Goal: Transaction & Acquisition: Purchase product/service

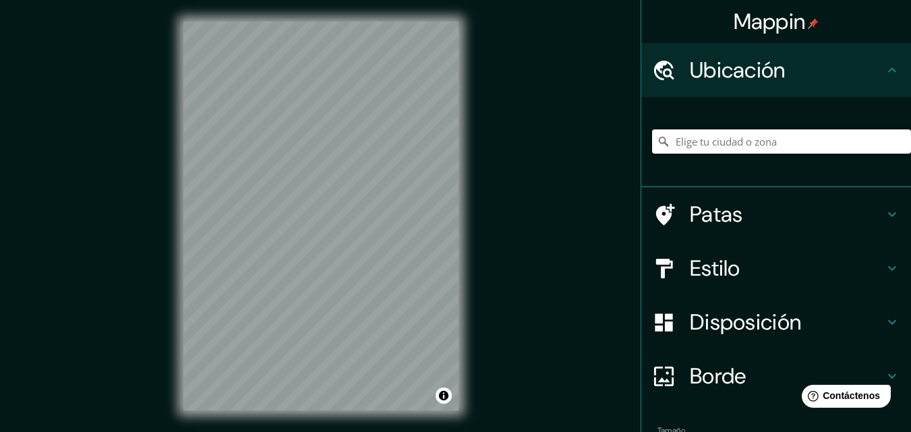
click at [731, 141] on input "Elige tu ciudad o zona" at bounding box center [781, 141] width 259 height 24
type input "Santander de Quilichao, [GEOGRAPHIC_DATA], [GEOGRAPHIC_DATA]"
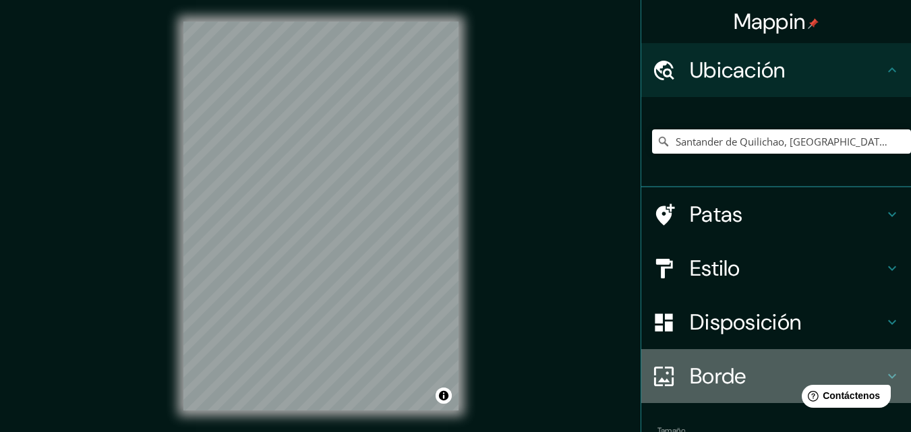
click at [690, 369] on font "Borde" at bounding box center [718, 376] width 57 height 28
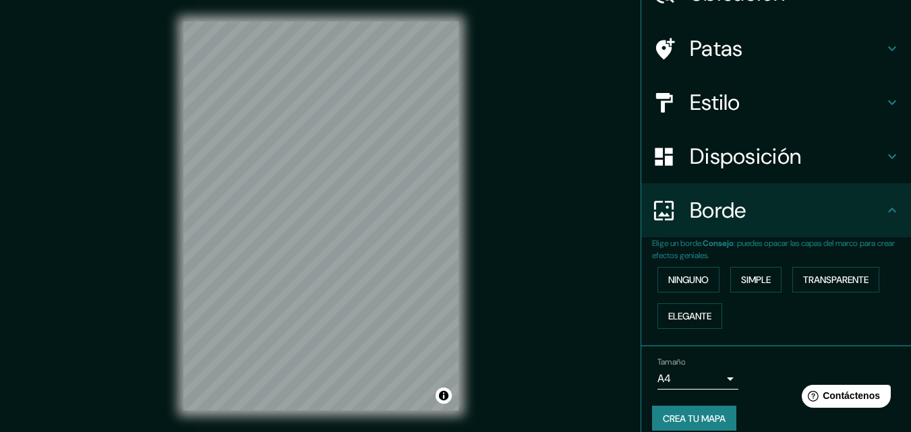
scroll to position [92, 0]
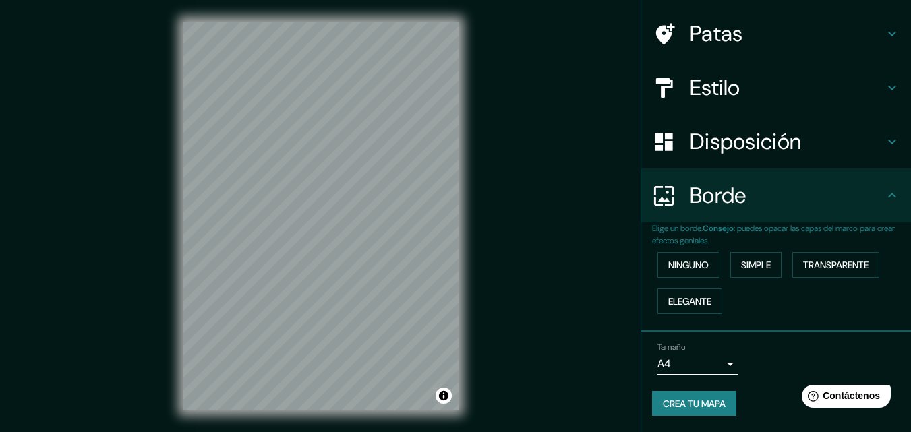
click at [692, 140] on font "Disposición" at bounding box center [745, 141] width 111 height 28
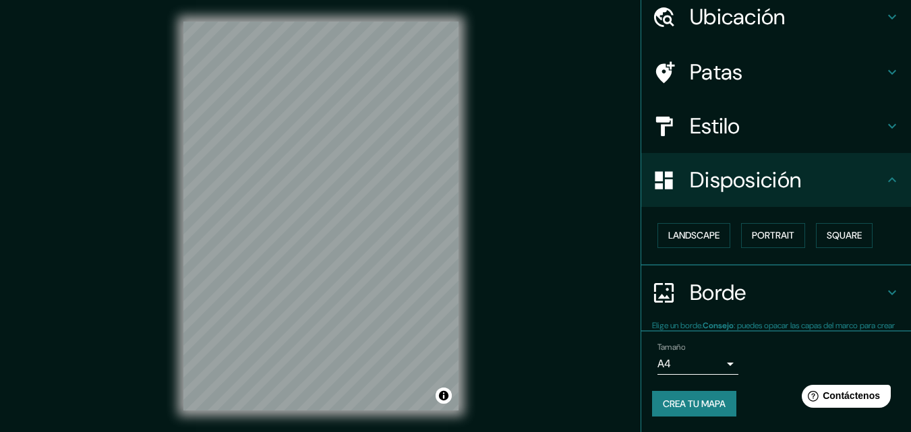
scroll to position [54, 0]
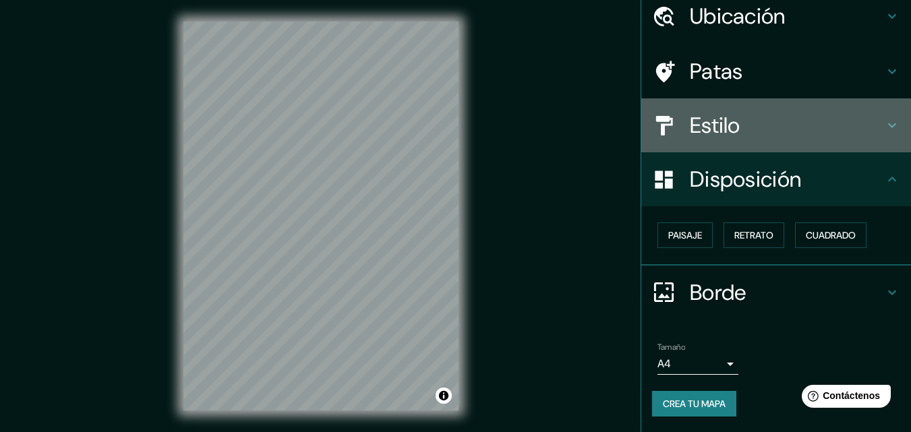
click at [698, 119] on font "Estilo" at bounding box center [715, 125] width 51 height 28
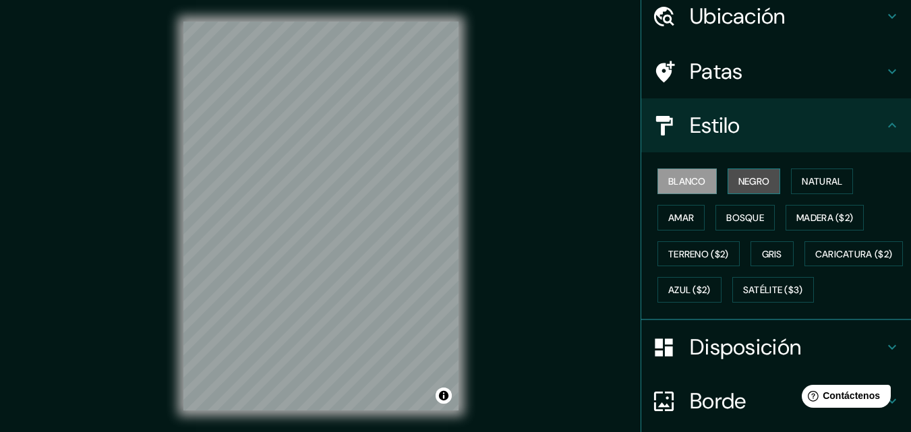
click at [746, 175] on font "Negro" at bounding box center [754, 181] width 32 height 12
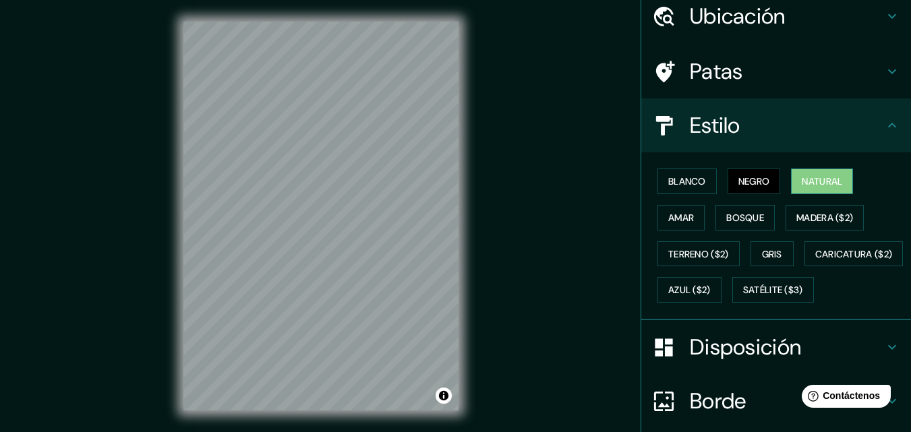
click at [821, 179] on font "Natural" at bounding box center [821, 181] width 40 height 12
click at [681, 221] on font "Amar" at bounding box center [681, 218] width 26 height 12
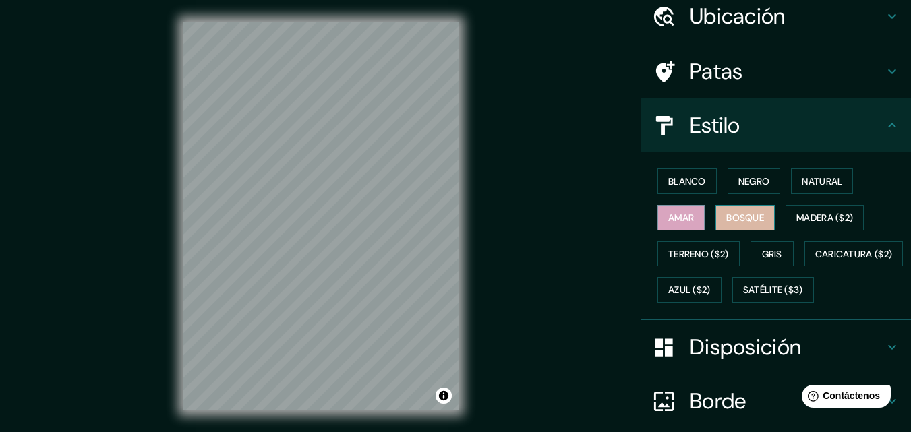
click at [746, 222] on font "Bosque" at bounding box center [745, 218] width 38 height 12
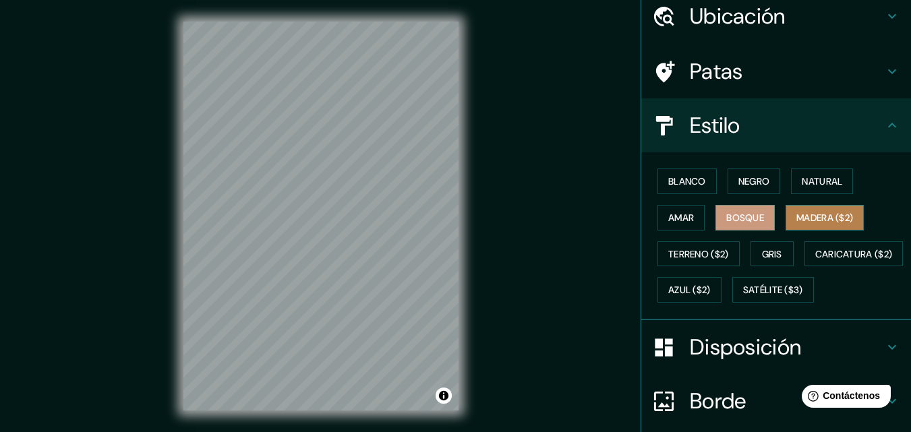
click at [814, 216] on font "Madera ($2)" at bounding box center [824, 218] width 57 height 12
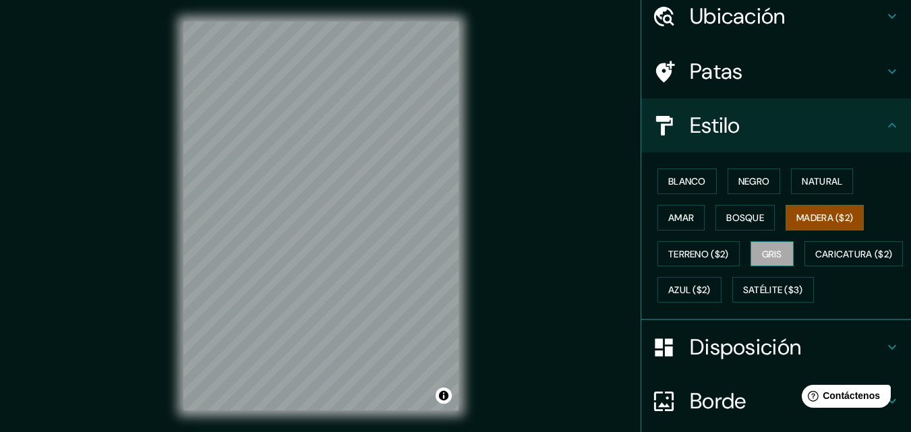
click at [764, 251] on font "Gris" at bounding box center [772, 254] width 20 height 12
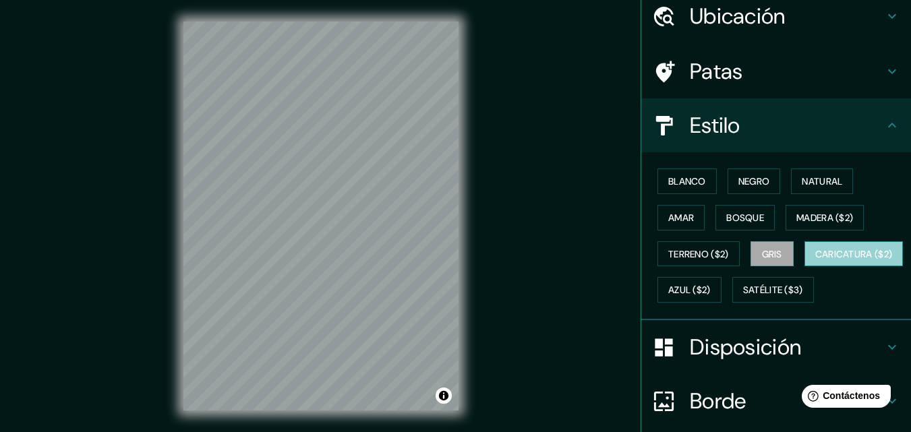
click at [815, 260] on font "Caricatura ($2)" at bounding box center [854, 254] width 78 height 12
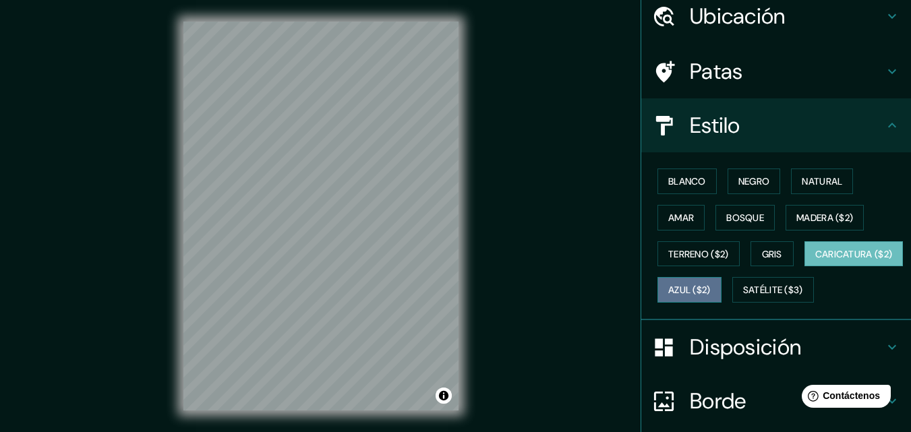
click at [710, 295] on font "Azul ($2)" at bounding box center [689, 290] width 42 height 12
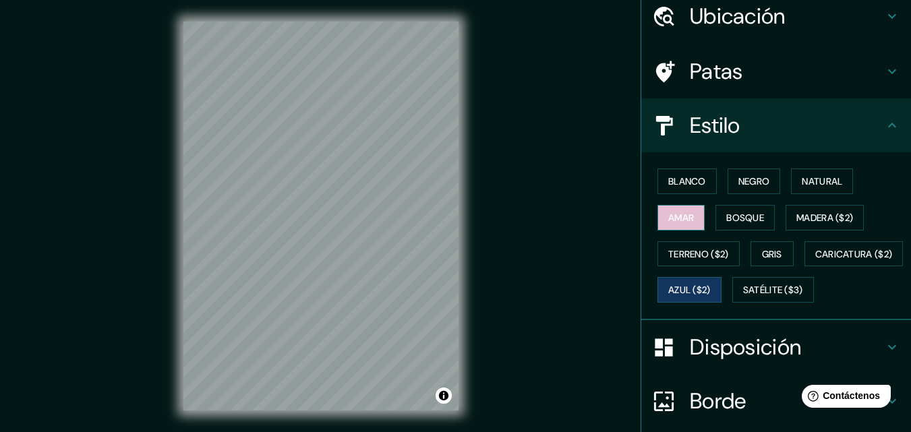
click at [678, 217] on font "Amar" at bounding box center [681, 218] width 26 height 12
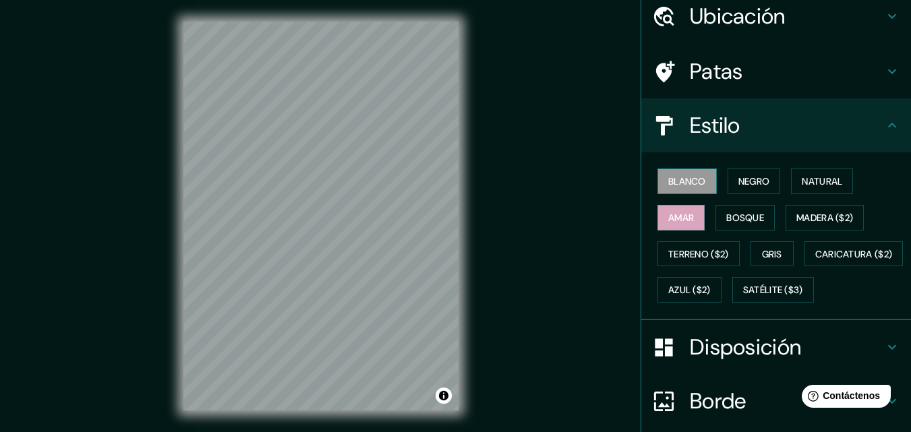
click at [668, 180] on font "Blanco" at bounding box center [687, 181] width 38 height 12
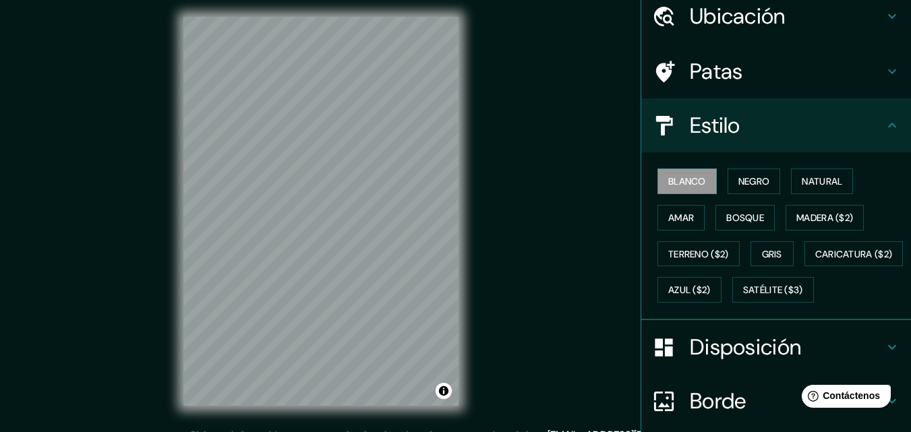
scroll to position [0, 0]
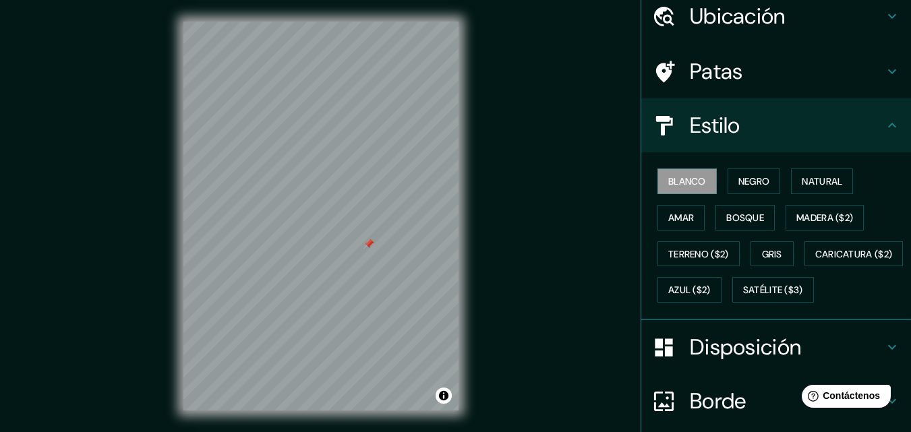
click at [365, 246] on div at bounding box center [368, 244] width 11 height 11
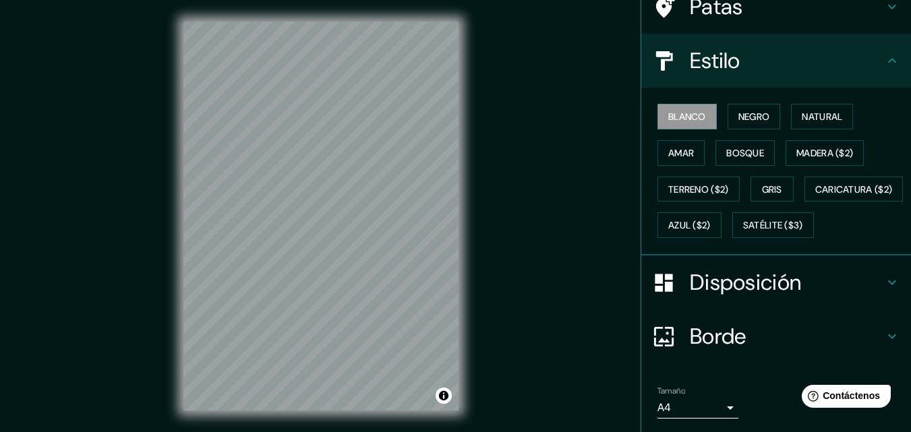
scroll to position [199, 0]
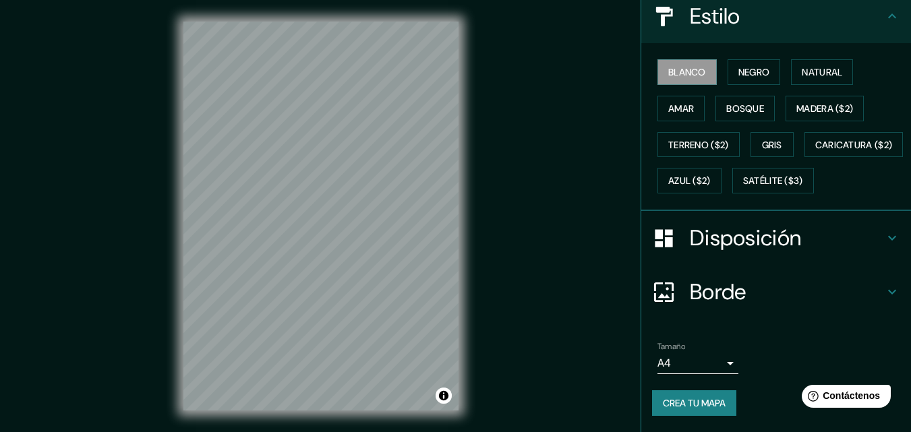
click at [690, 400] on font "Crea tu mapa" at bounding box center [694, 403] width 63 height 12
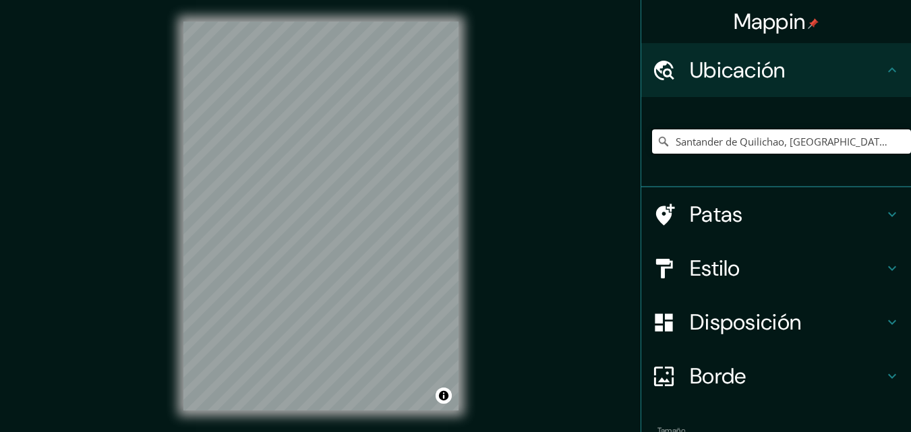
click at [733, 144] on input "Santander de Quilichao, [GEOGRAPHIC_DATA], [GEOGRAPHIC_DATA]" at bounding box center [781, 141] width 259 height 24
click at [753, 142] on input "Santander de Quilichao, [GEOGRAPHIC_DATA], [GEOGRAPHIC_DATA]" at bounding box center [781, 141] width 259 height 24
click at [869, 148] on input "Santander de Quilichao, [GEOGRAPHIC_DATA], [GEOGRAPHIC_DATA]" at bounding box center [781, 141] width 259 height 24
click at [417, 0] on html "Mappin Ubicación Santander de Quilichao, Cauca, Colombia Patas Estilo Disposici…" at bounding box center [455, 216] width 911 height 432
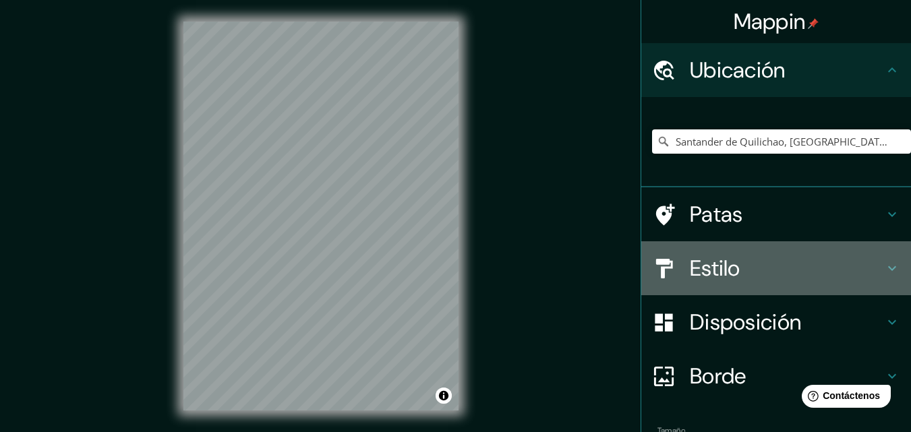
click at [719, 274] on font "Estilo" at bounding box center [715, 268] width 51 height 28
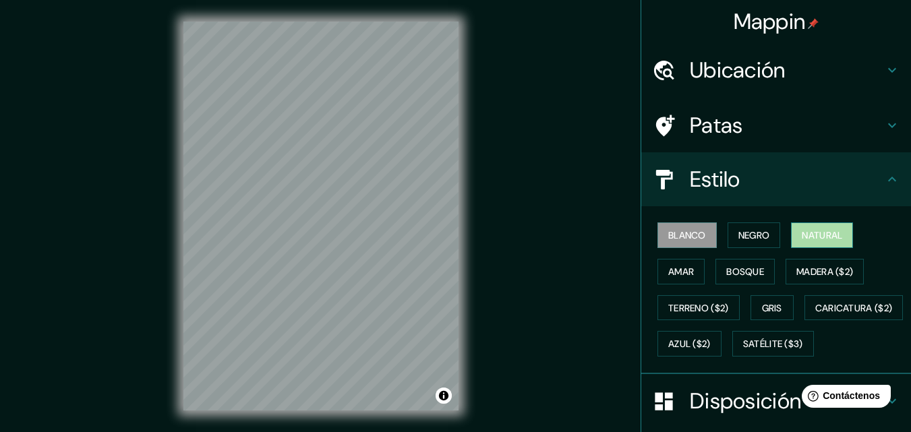
click at [816, 231] on font "Natural" at bounding box center [821, 235] width 40 height 12
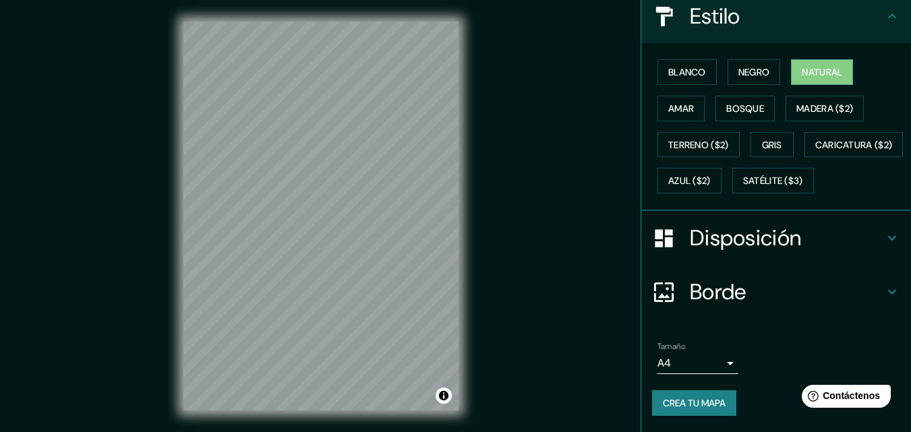
click at [690, 395] on font "Crea tu mapa" at bounding box center [694, 403] width 63 height 18
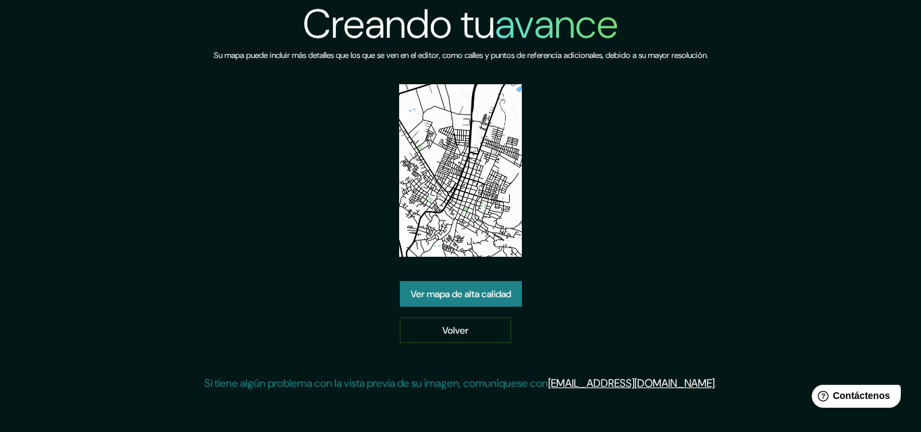
click at [481, 296] on font "Ver mapa de alta calidad" at bounding box center [460, 294] width 100 height 12
